Goal: Communication & Community: Answer question/provide support

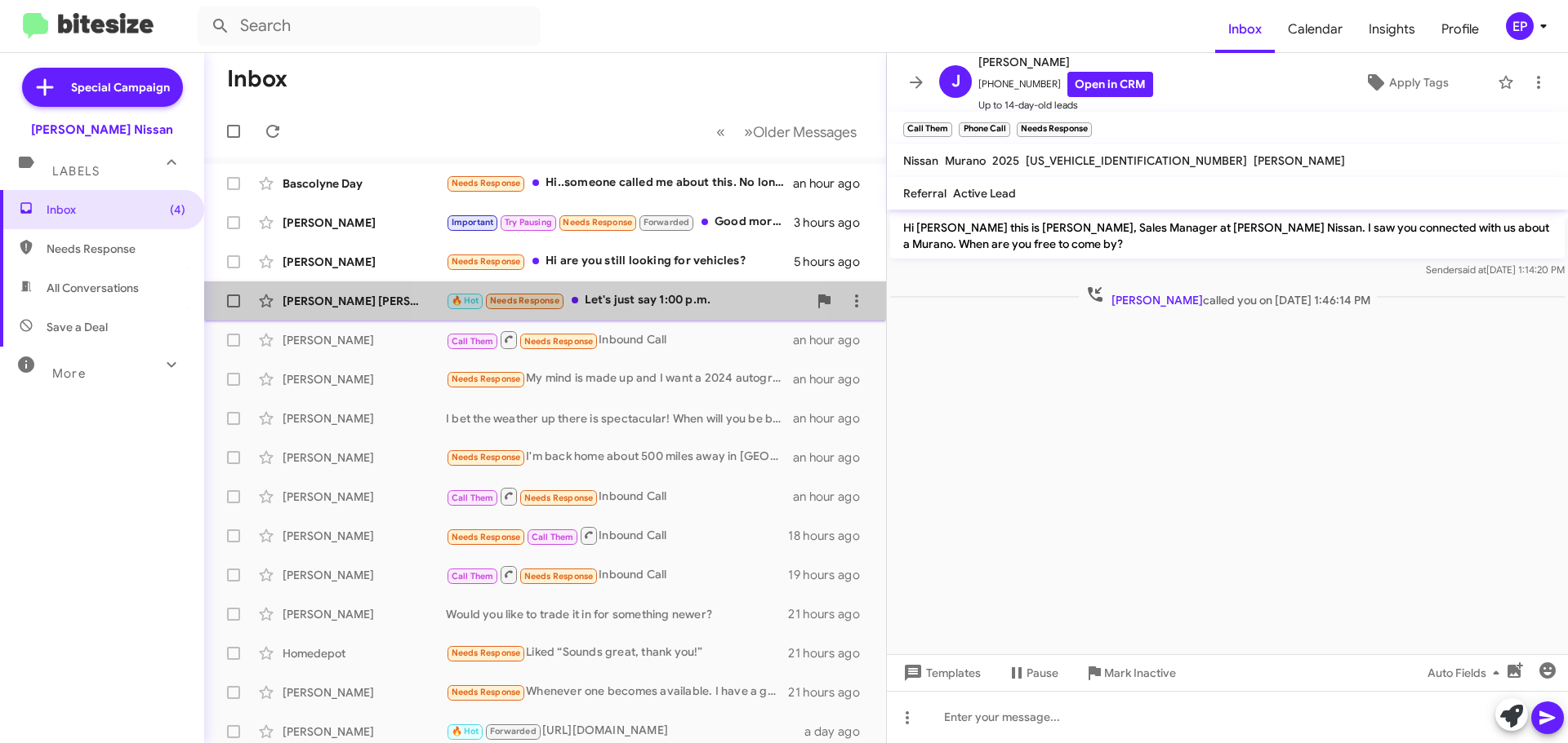
click at [614, 299] on div "🔥 Hot Needs Response Let's just say 1:00 p.m." at bounding box center [626, 300] width 361 height 18
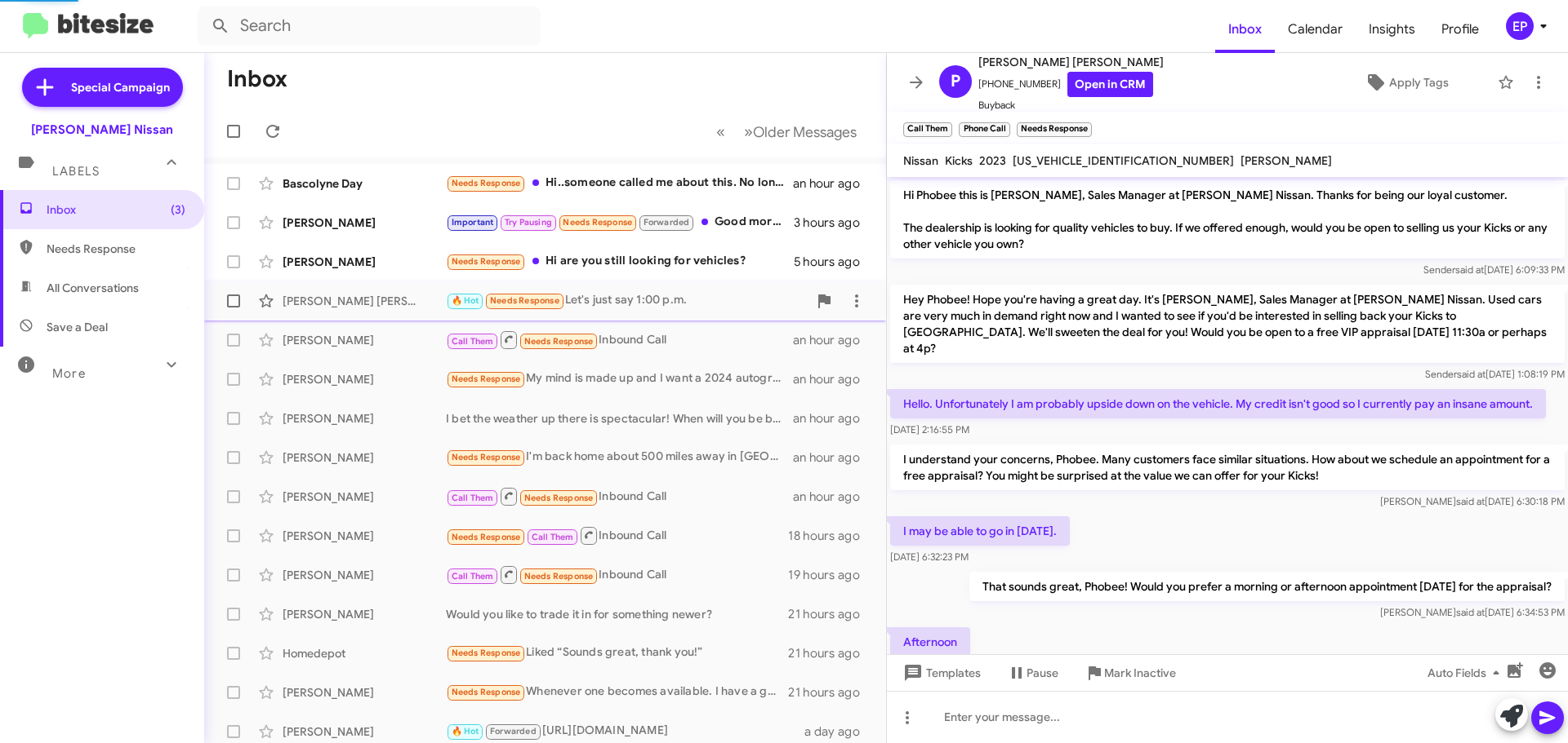
scroll to position [157, 0]
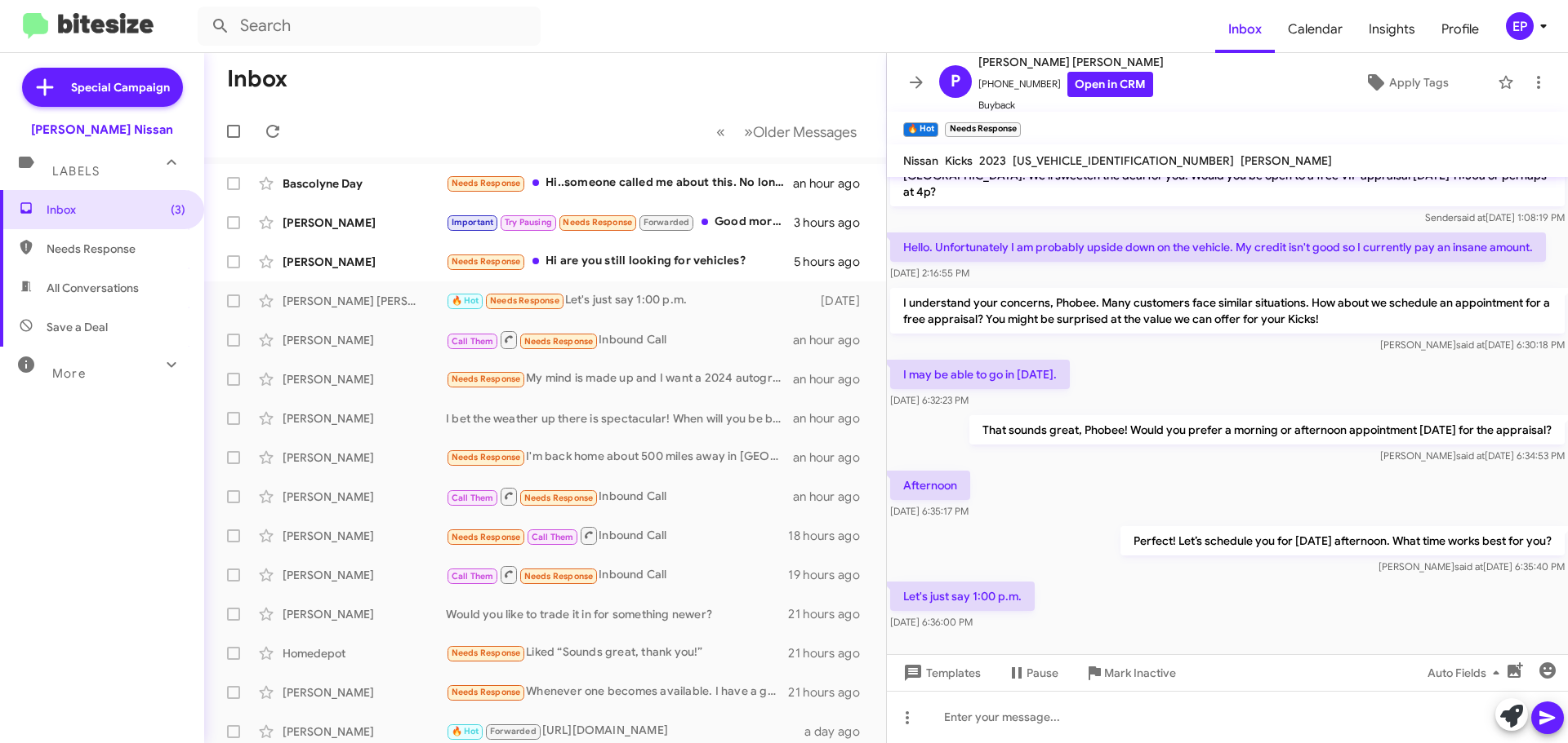
click at [1127, 578] on div "Let's just say 1:00 p.m. [DATE] 6:36:00 PM" at bounding box center [1227, 605] width 681 height 55
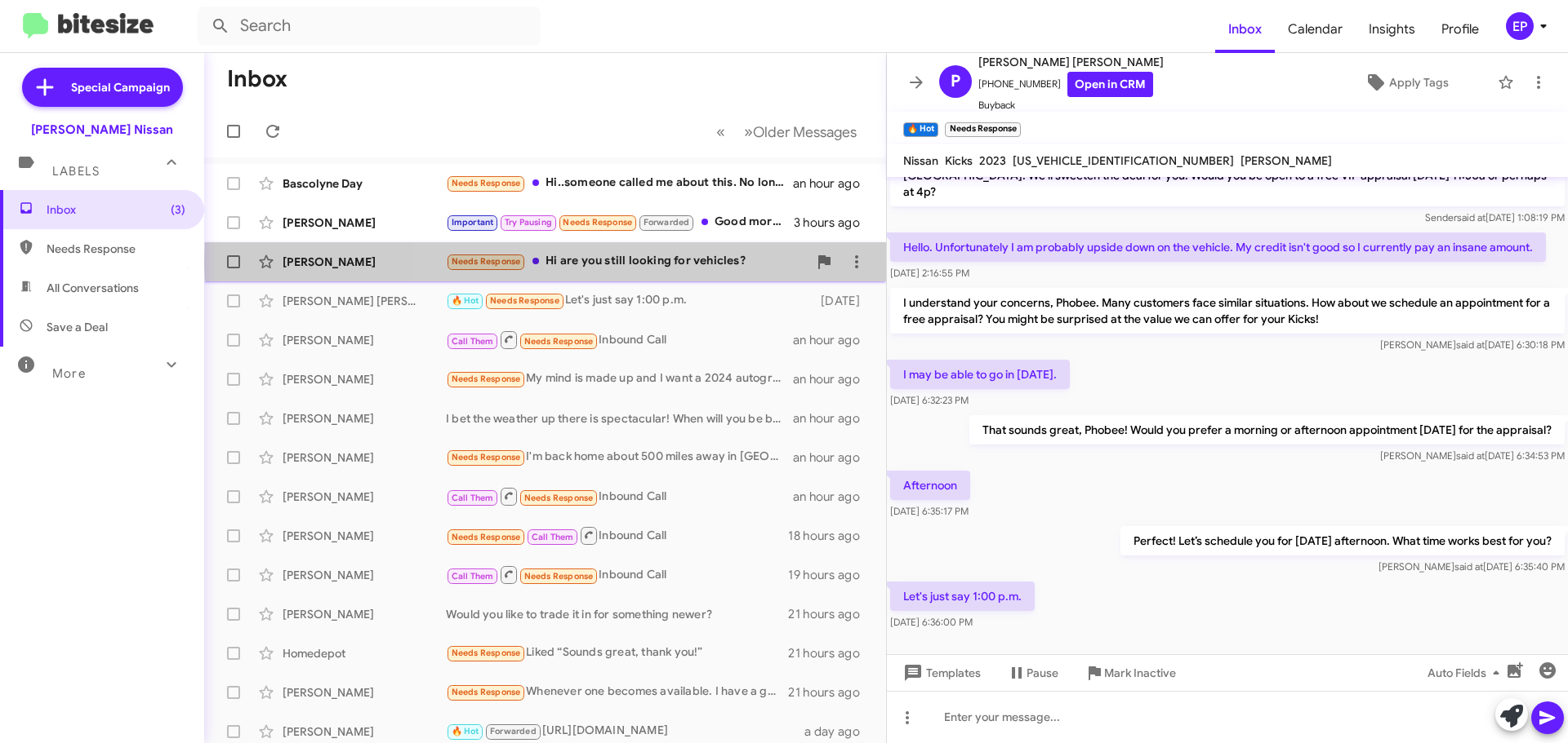
click at [681, 262] on div "Needs Response Hi are you still looking for vehicles?" at bounding box center [626, 261] width 361 height 18
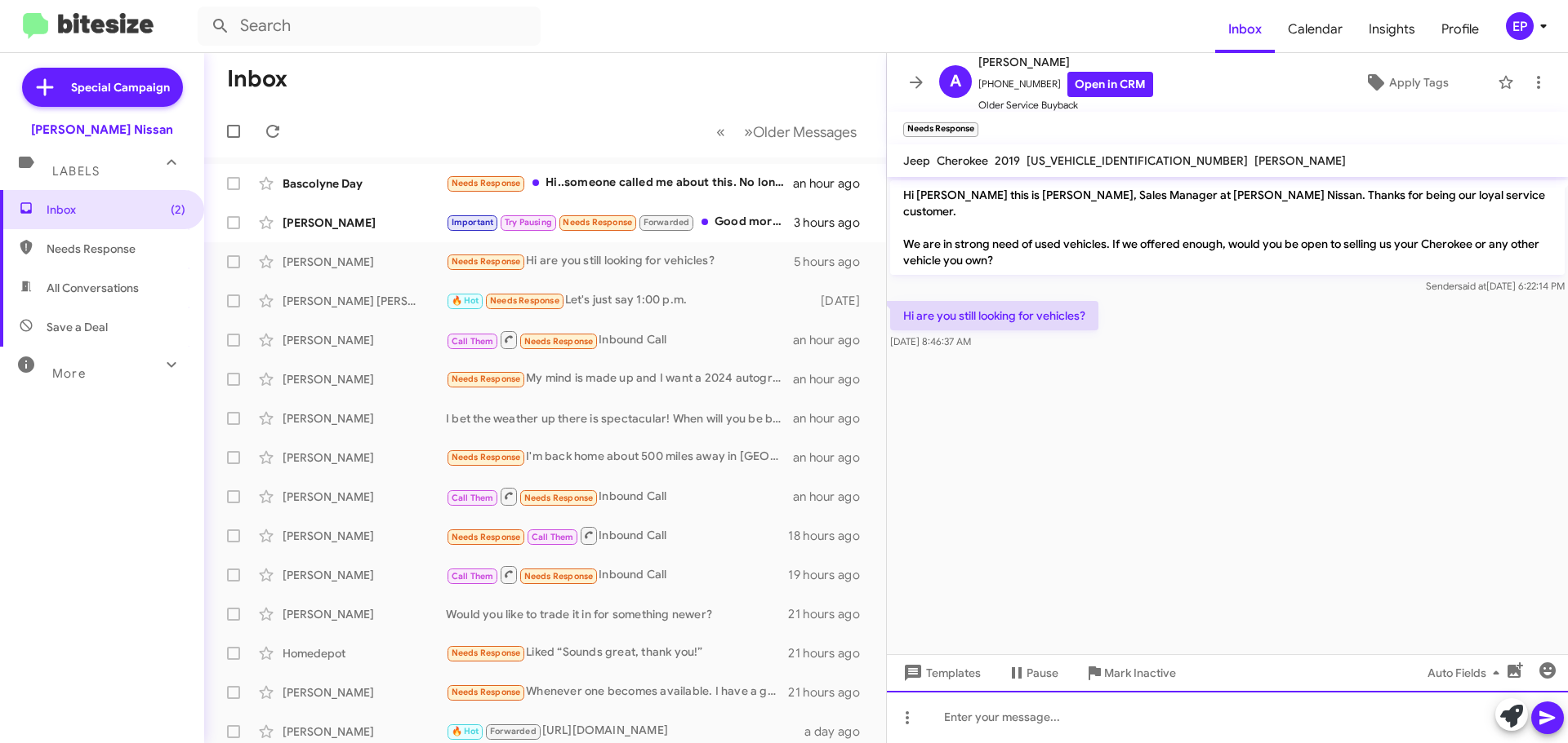
click at [1044, 697] on div at bounding box center [1227, 718] width 681 height 52
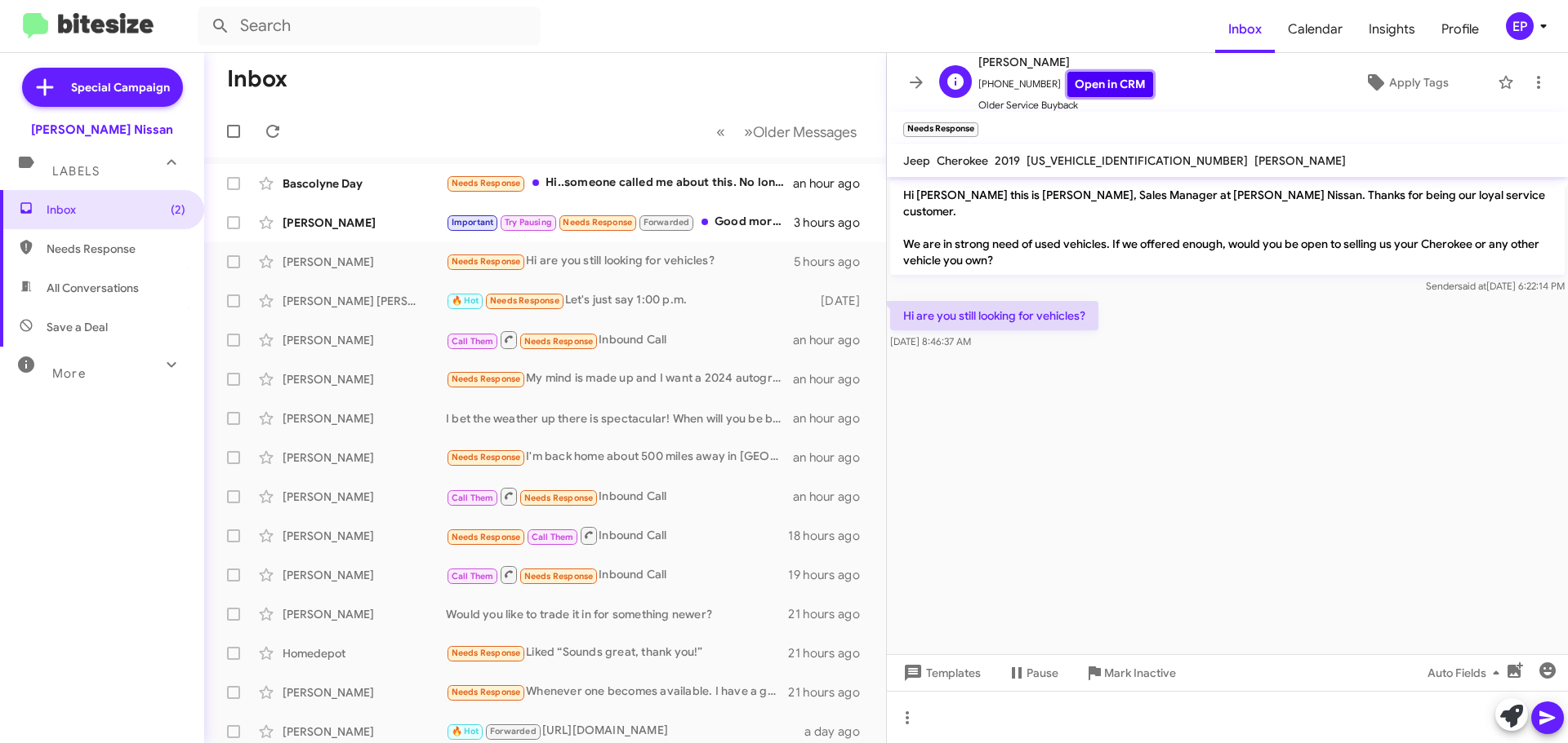
click at [1105, 78] on link "Open in CRM" at bounding box center [1110, 84] width 85 height 25
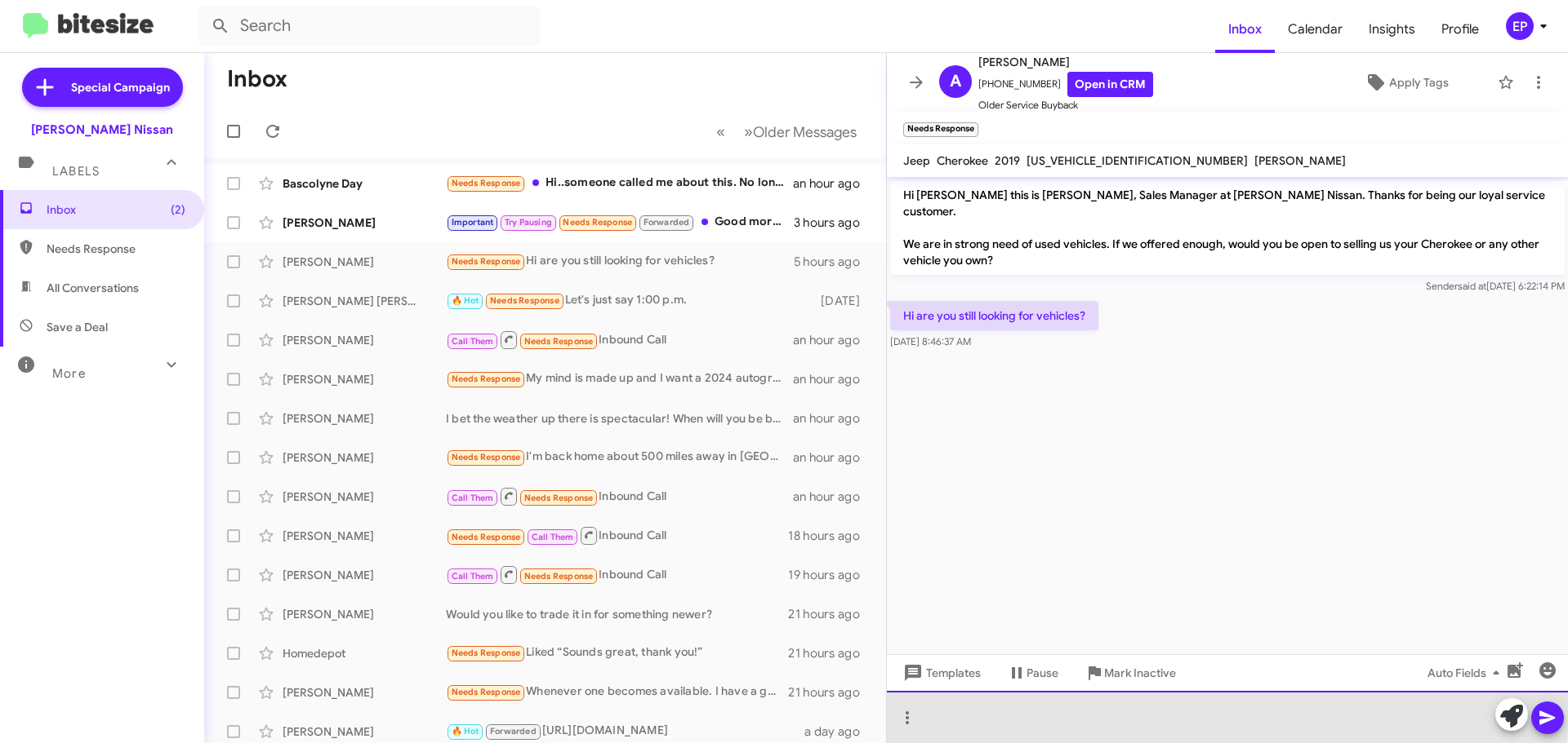
click at [1029, 707] on div at bounding box center [1227, 718] width 681 height 52
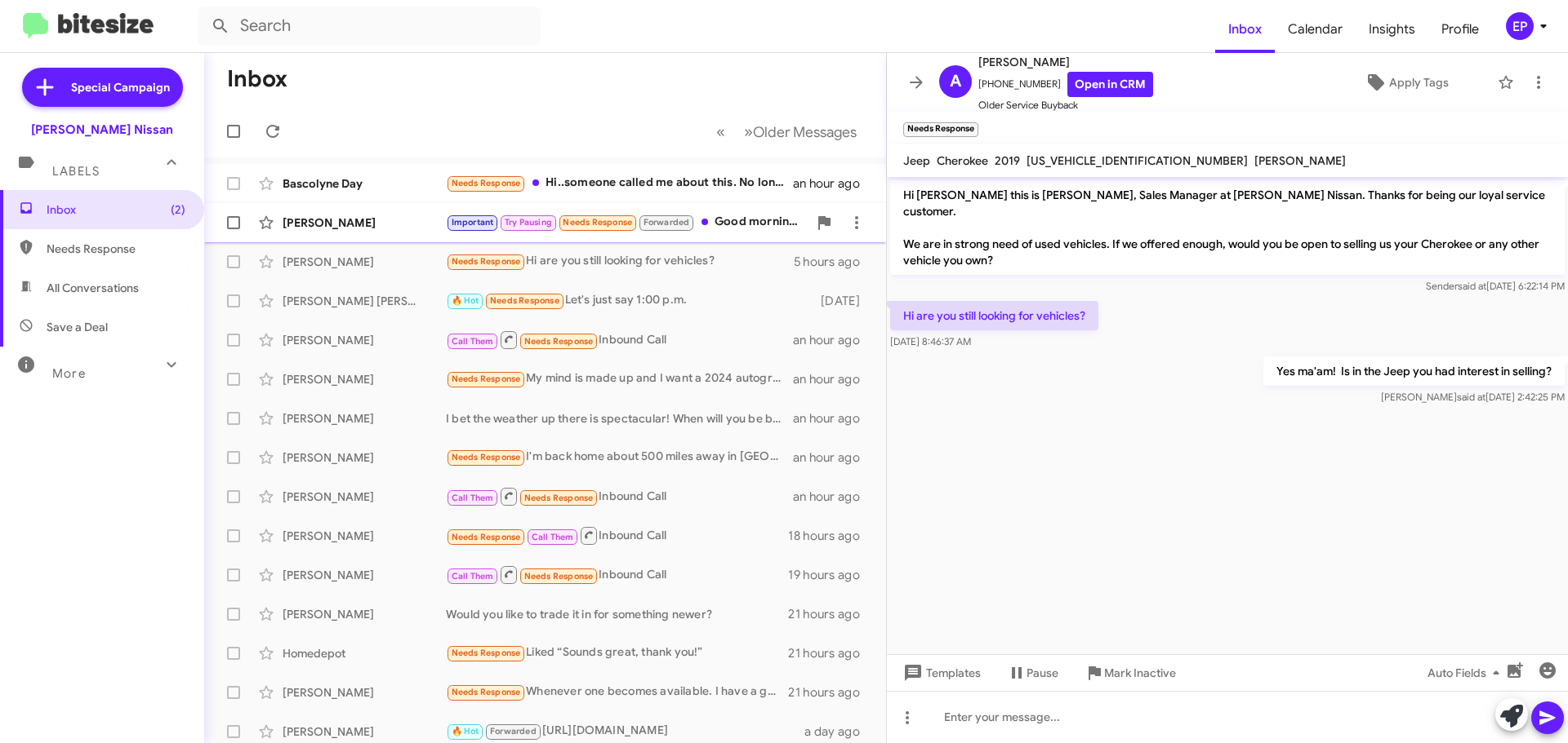
click at [367, 221] on div "[PERSON_NAME]" at bounding box center [363, 223] width 163 height 16
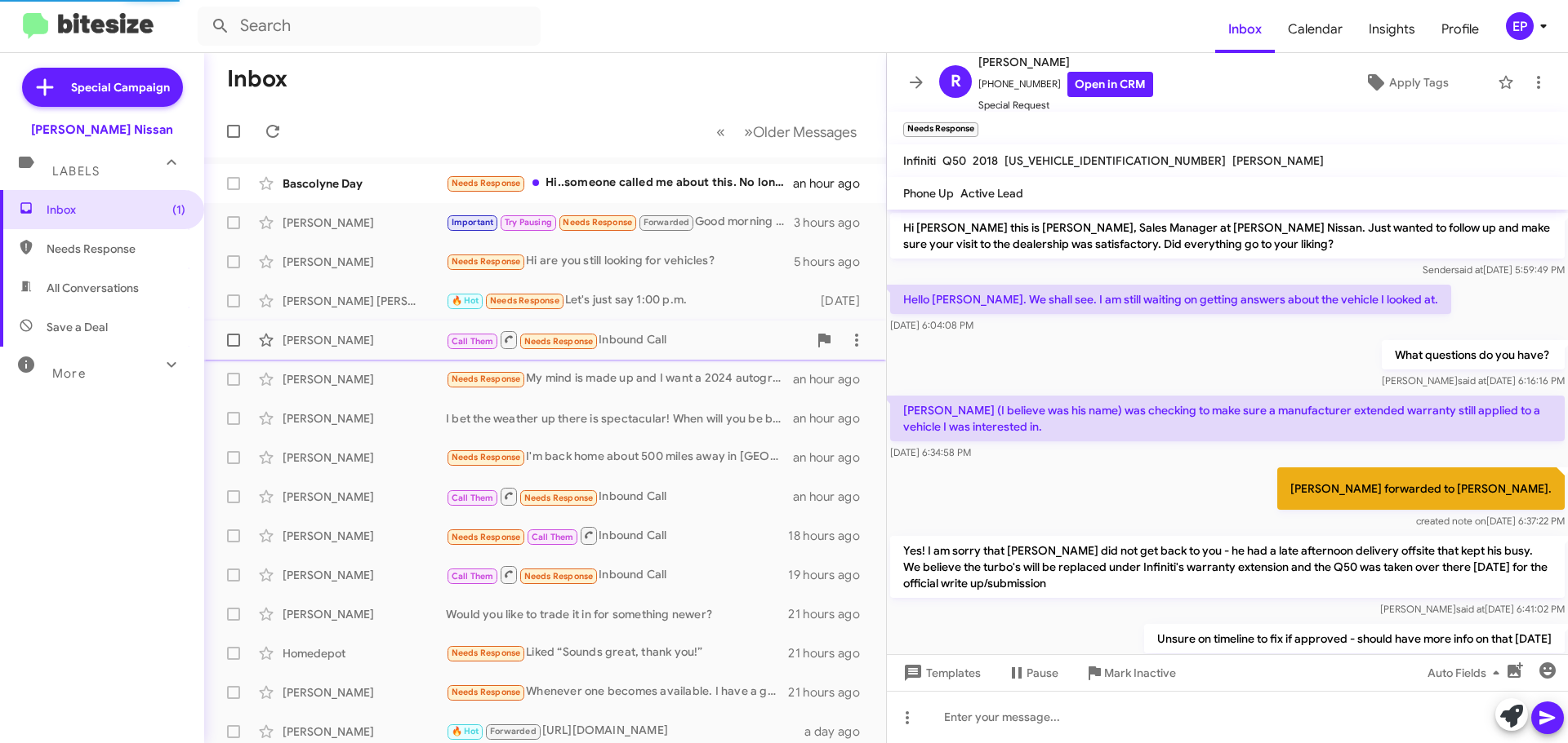
scroll to position [492, 0]
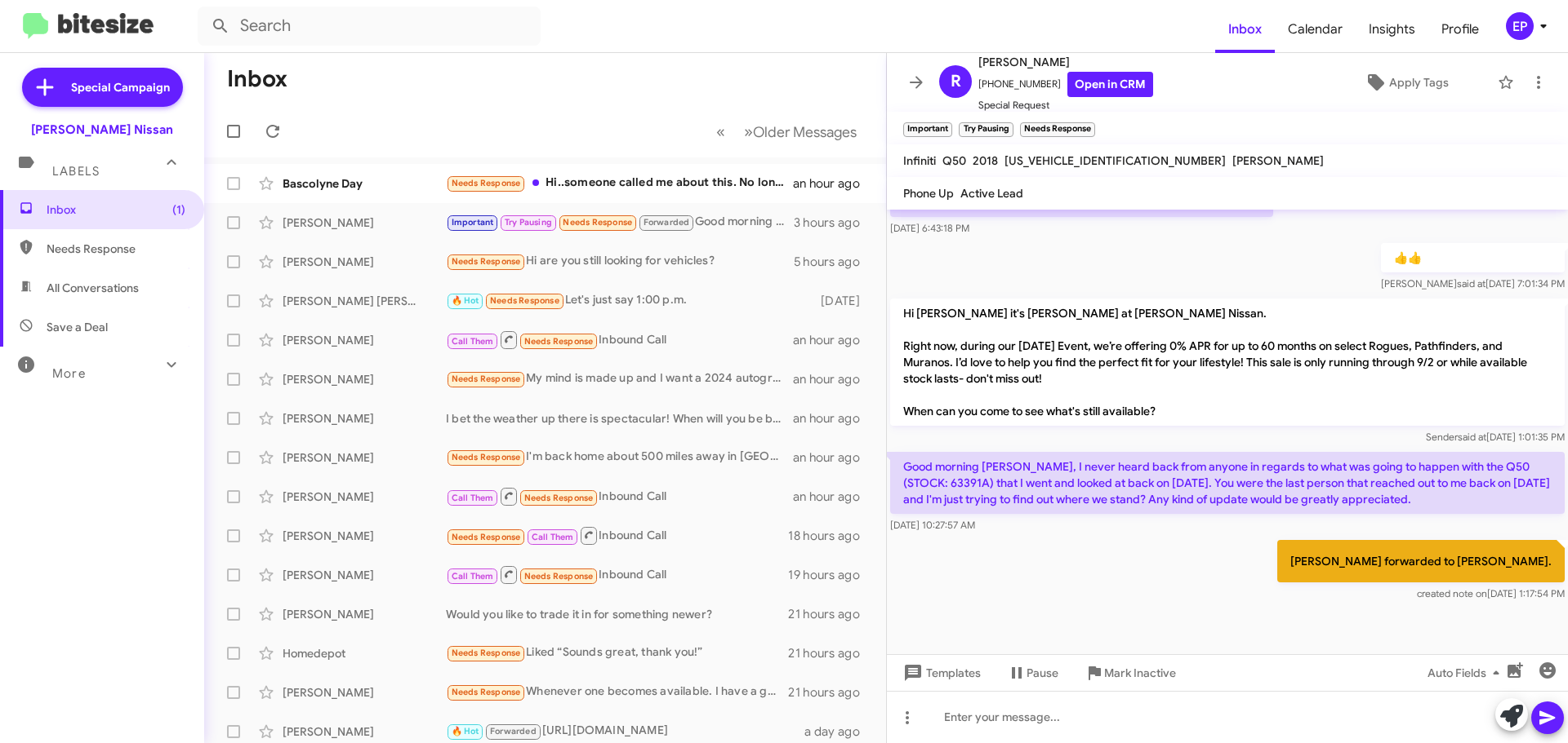
click at [1104, 554] on div "[PERSON_NAME] forwarded to [PERSON_NAME]. created note on [DATE] 1:17:54 PM" at bounding box center [1227, 571] width 681 height 69
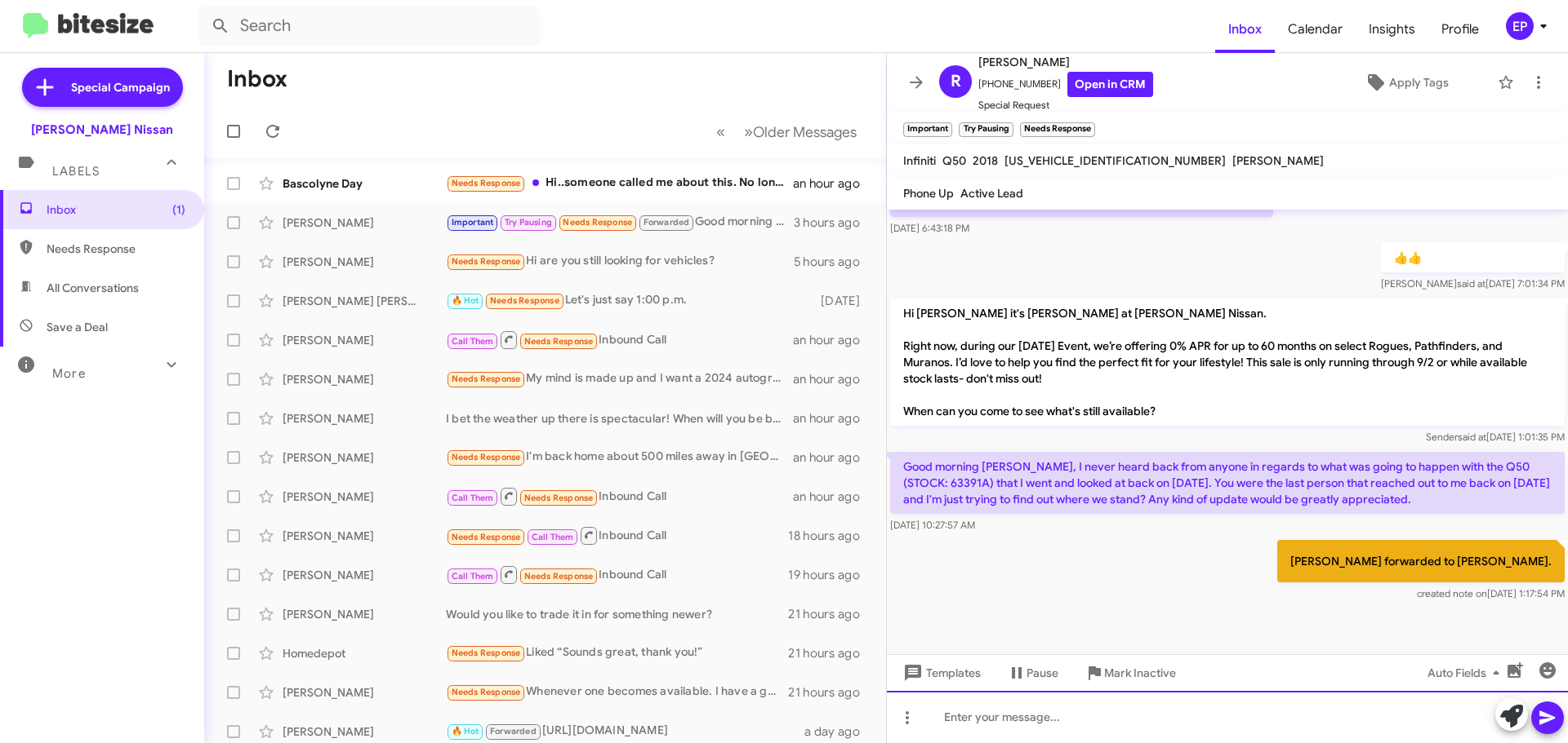
click at [1095, 715] on div at bounding box center [1227, 718] width 681 height 52
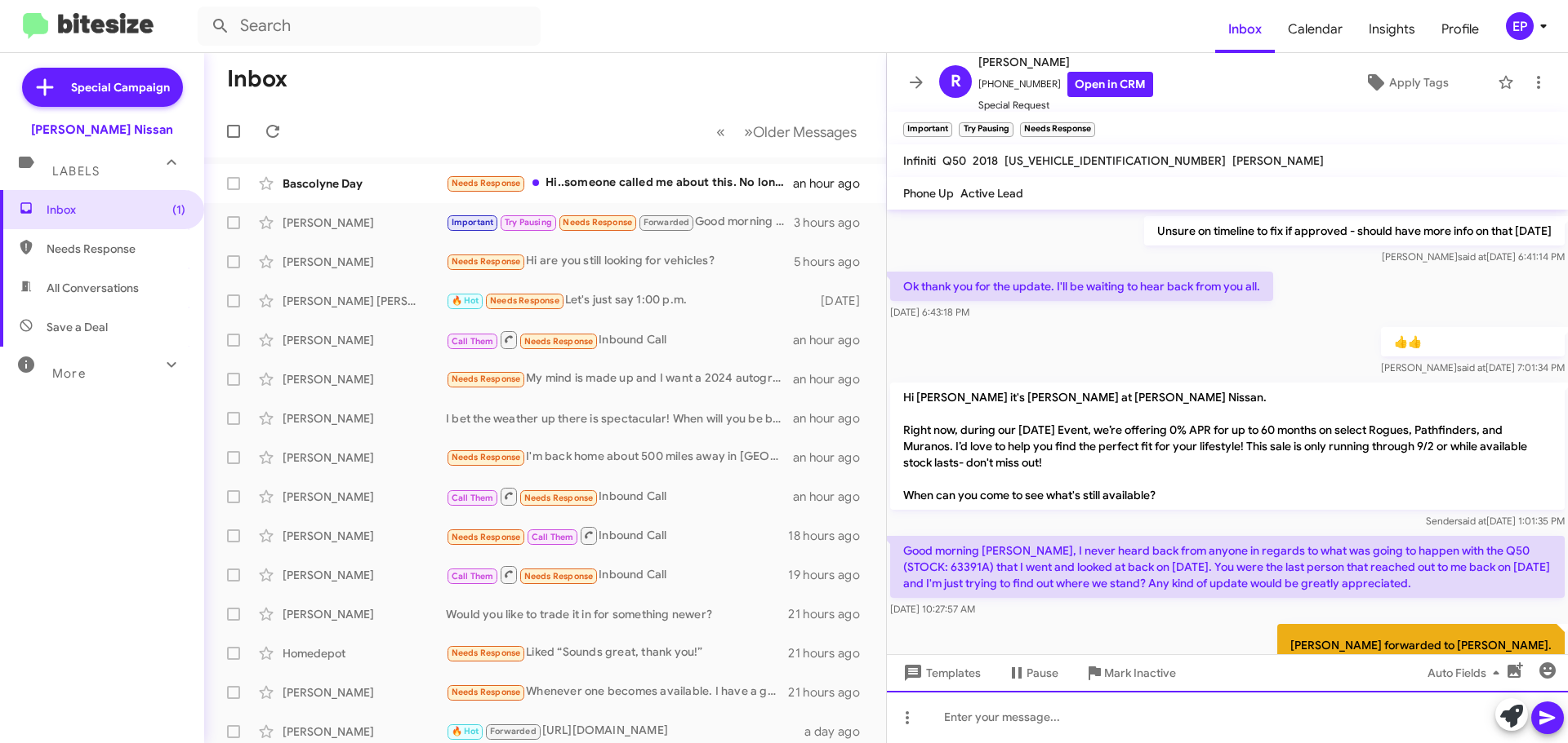
scroll to position [568, 0]
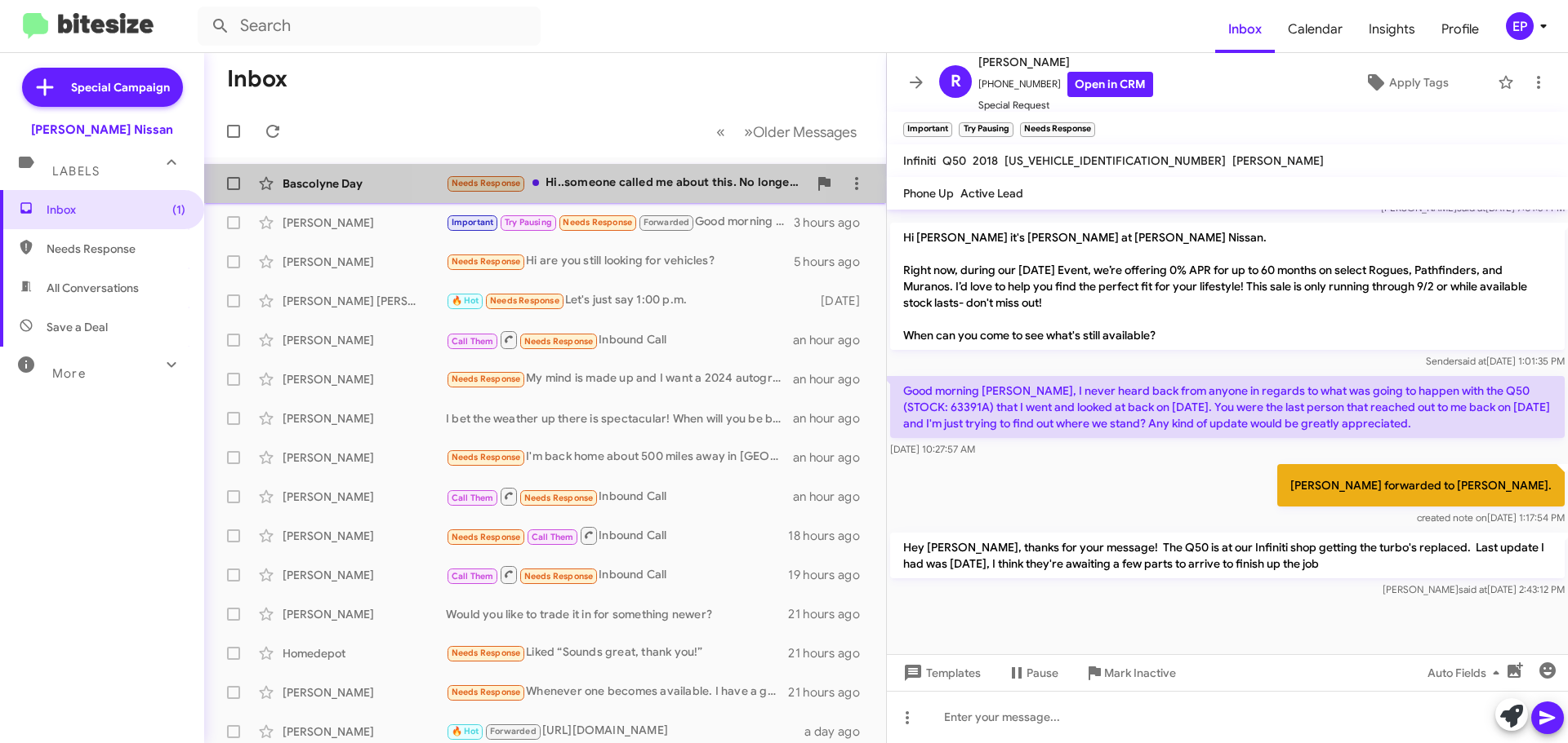
click at [632, 179] on div "Needs Response Hi..someone called me about this. No longer looking for this mak…" at bounding box center [626, 182] width 361 height 18
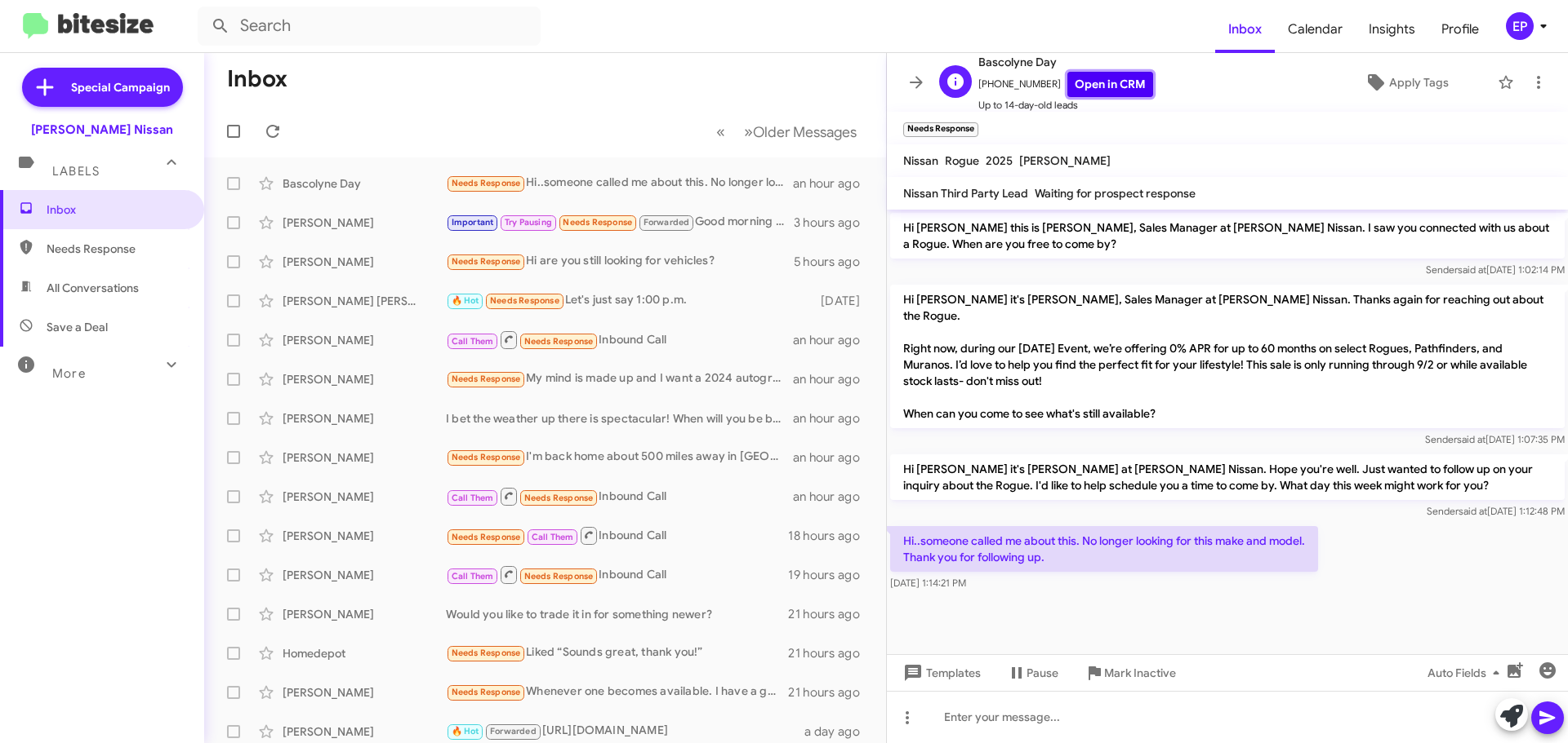
click at [1116, 78] on link "Open in CRM" at bounding box center [1110, 84] width 85 height 25
click at [1505, 718] on icon at bounding box center [1512, 717] width 23 height 23
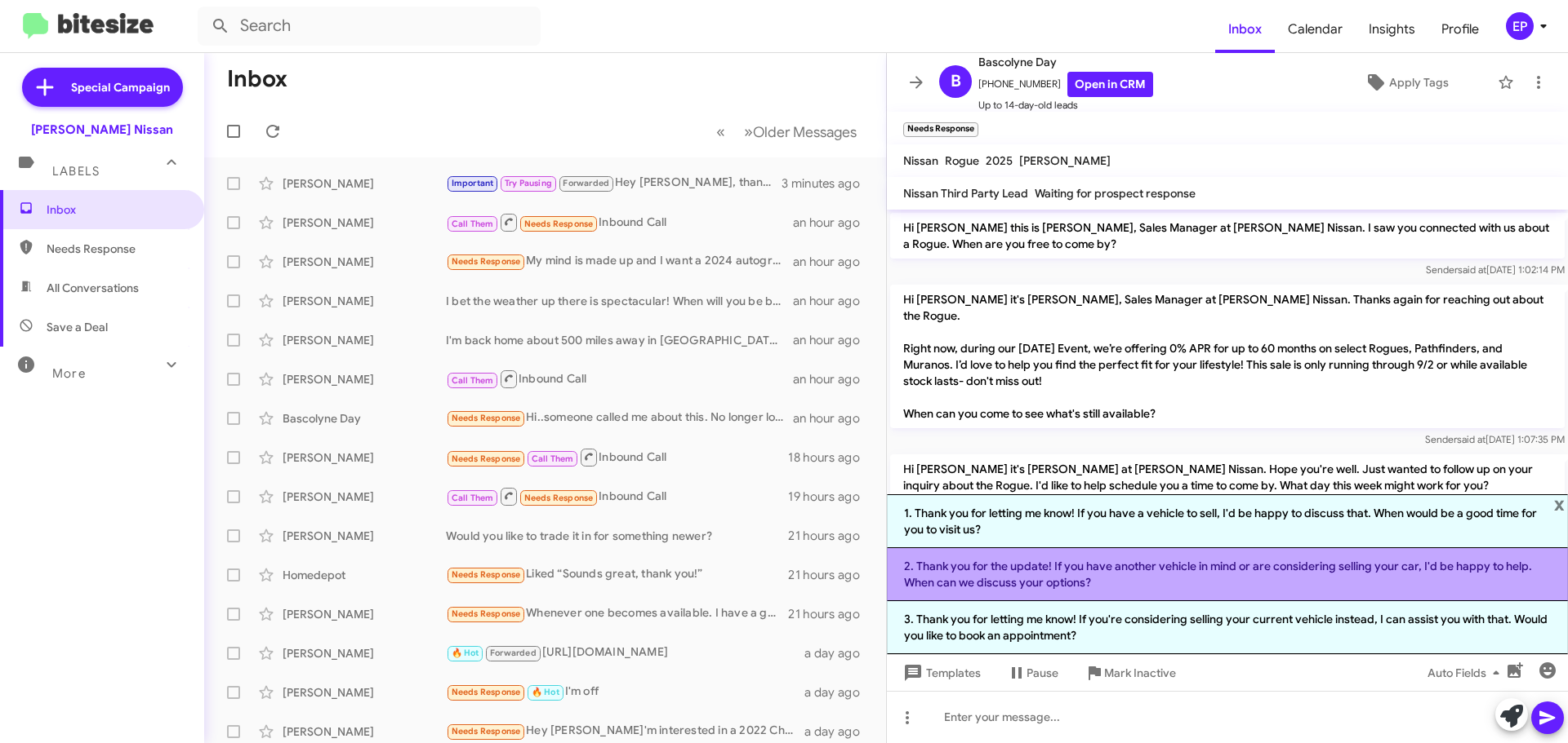
click at [1136, 577] on li "2. Thank you for the update! If you have another vehicle in mind or are conside…" at bounding box center [1227, 574] width 681 height 53
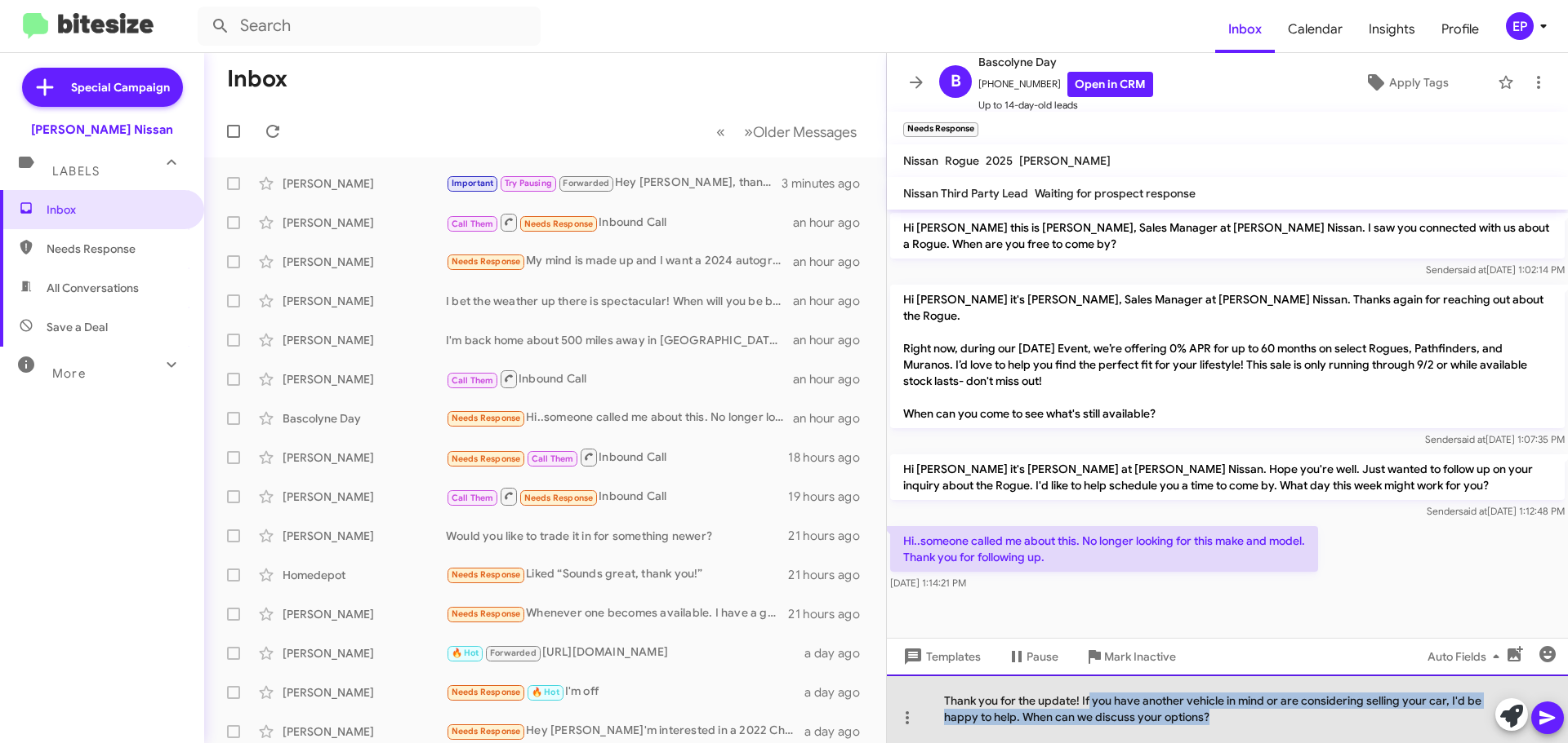
drag, startPoint x: 1245, startPoint y: 715, endPoint x: 1088, endPoint y: 689, distance: 159.1
click at [1088, 689] on div "Thank you for the update! If you have another vehicle in mind or are considerin…" at bounding box center [1227, 709] width 681 height 69
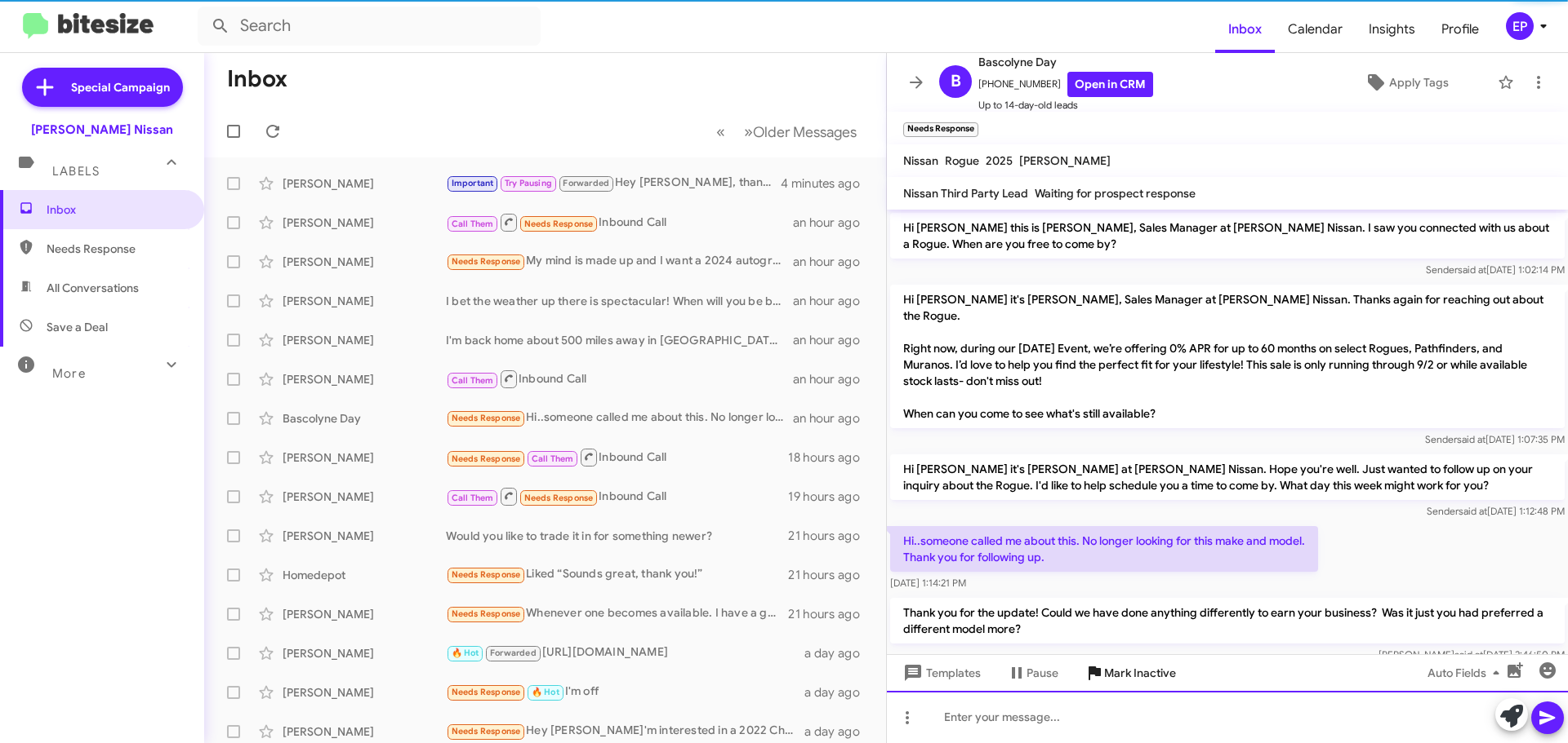
scroll to position [16, 0]
